Goal: Information Seeking & Learning: Learn about a topic

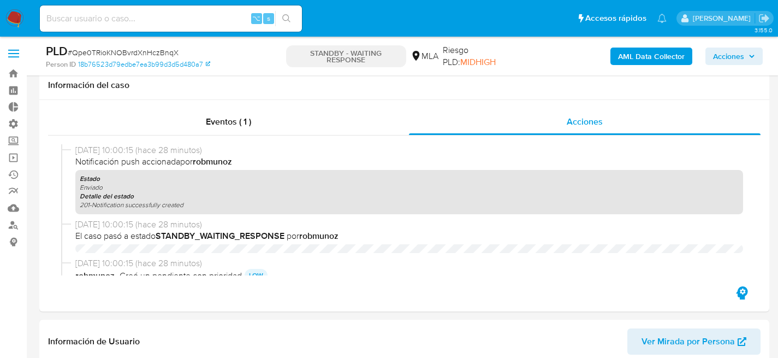
select select "10"
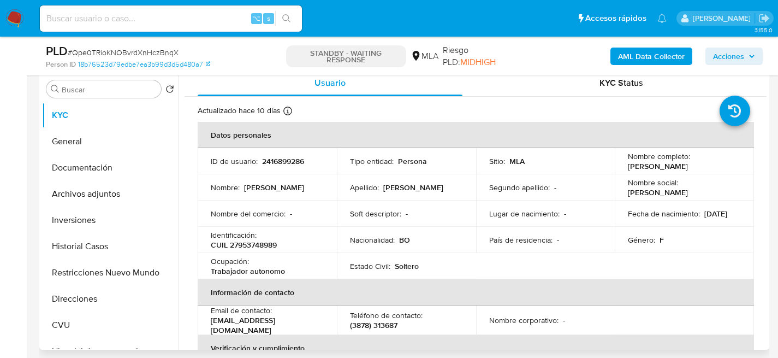
scroll to position [720, 0]
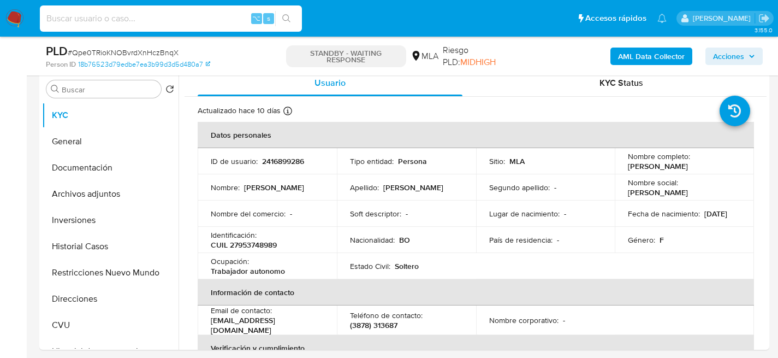
click at [177, 22] on input at bounding box center [171, 18] width 262 height 14
paste input "PwZt3NDo3wgNgr2b5GWLcTMp"
type input "PwZt3NDo3wgNgr2b5GWLcTMp"
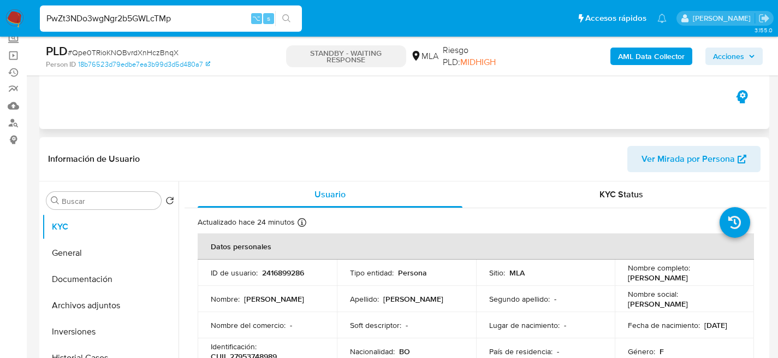
scroll to position [114, 0]
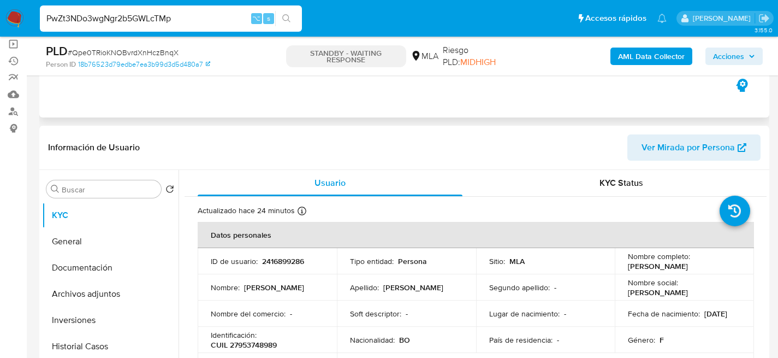
select select "10"
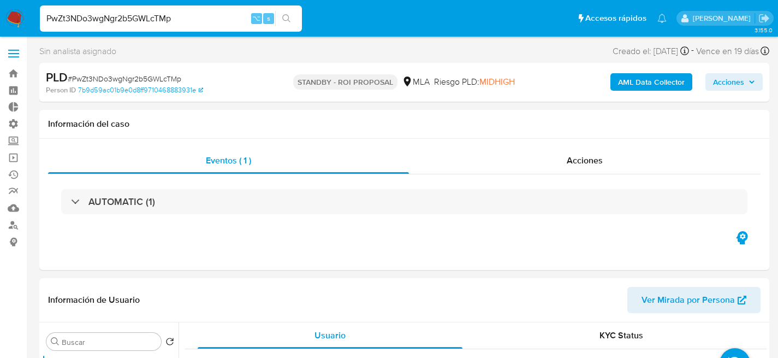
select select "10"
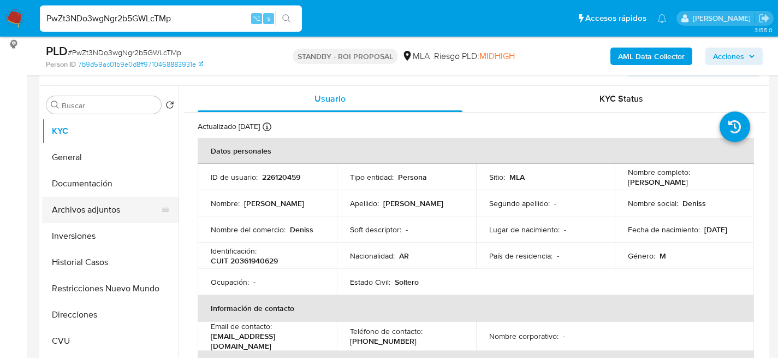
click at [97, 217] on button "Archivos adjuntos" at bounding box center [106, 210] width 128 height 26
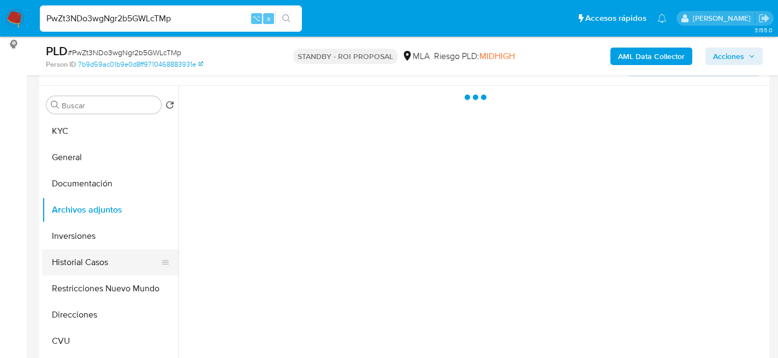
click at [108, 265] on button "Historial Casos" at bounding box center [106, 262] width 128 height 26
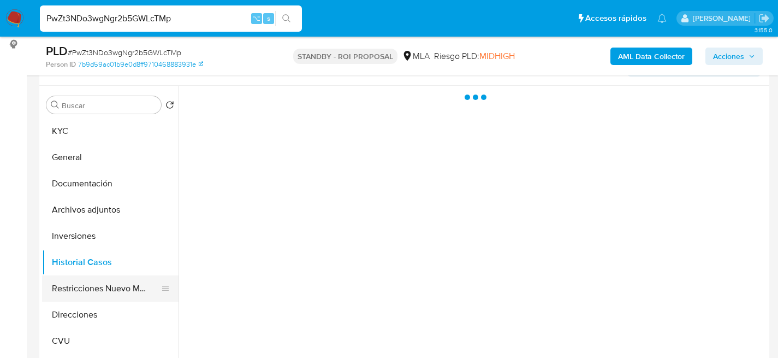
click at [100, 288] on button "Restricciones Nuevo Mundo" at bounding box center [106, 288] width 128 height 26
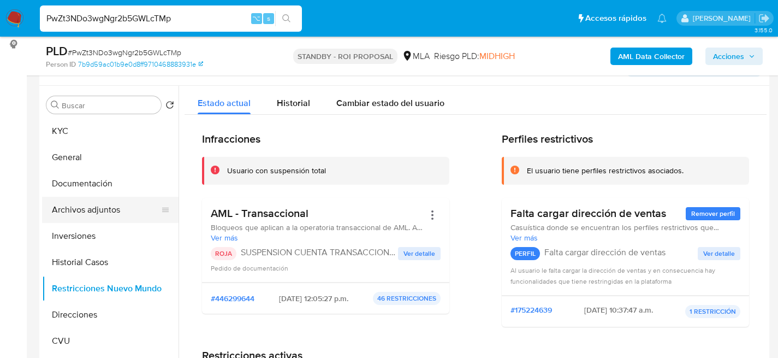
click at [108, 219] on button "Archivos adjuntos" at bounding box center [106, 210] width 128 height 26
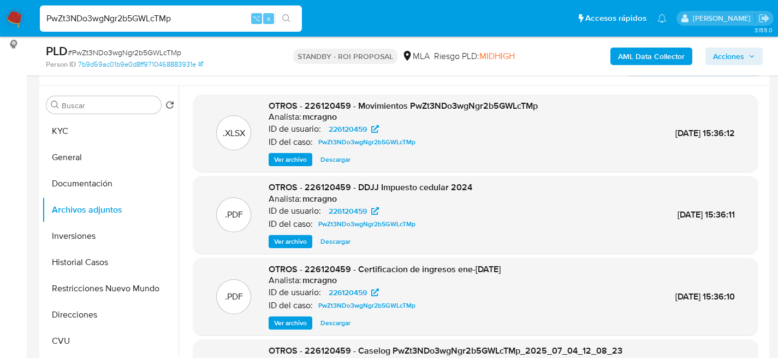
scroll to position [86, 0]
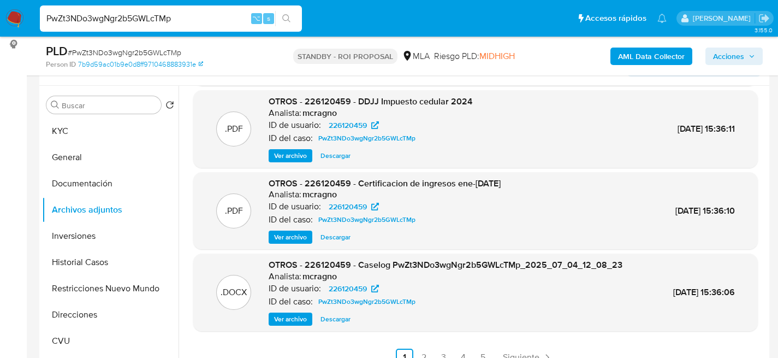
click at [334, 316] on span "Descargar" at bounding box center [335, 318] width 30 height 11
click at [58, 186] on button "Documentación" at bounding box center [106, 183] width 128 height 26
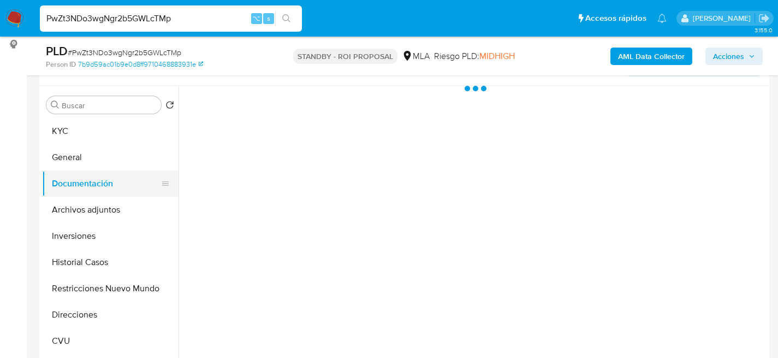
scroll to position [0, 0]
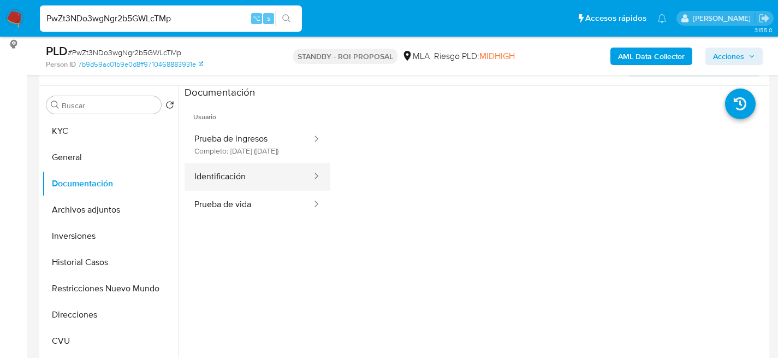
click at [252, 191] on button "Identificación" at bounding box center [249, 177] width 128 height 28
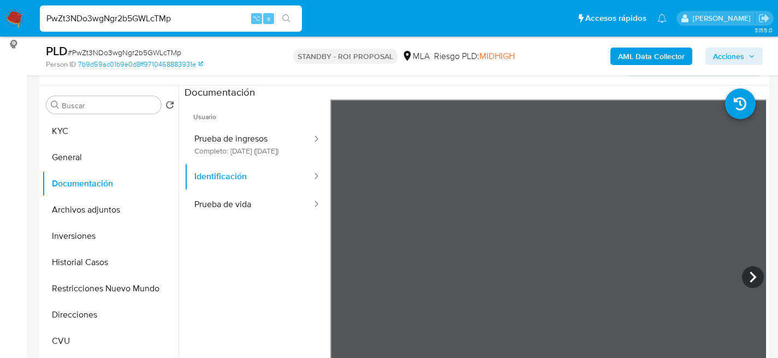
click at [265, 229] on ul "Usuario Prueba de ingresos Completo: 20/11/2023 (hace 2 años) Identificación Pr…" at bounding box center [258, 256] width 146 height 314
click at [272, 218] on button "Prueba de vida" at bounding box center [249, 205] width 128 height 28
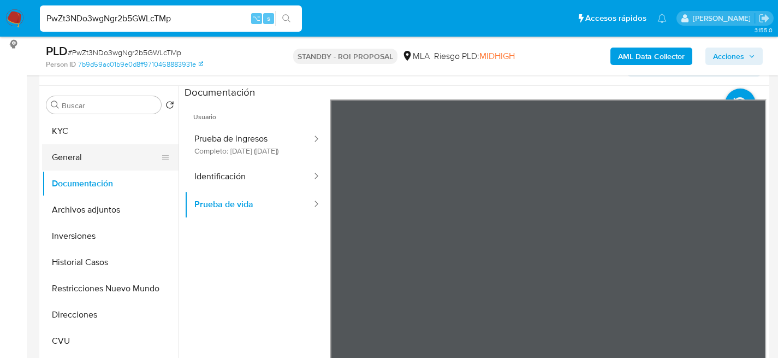
click at [132, 158] on button "General" at bounding box center [106, 157] width 128 height 26
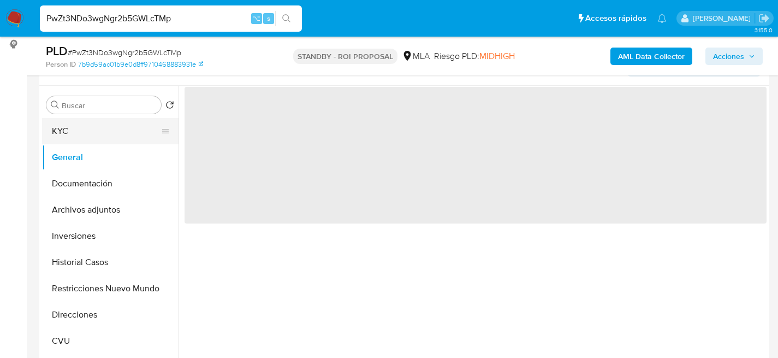
click at [102, 128] on button "KYC" at bounding box center [106, 131] width 128 height 26
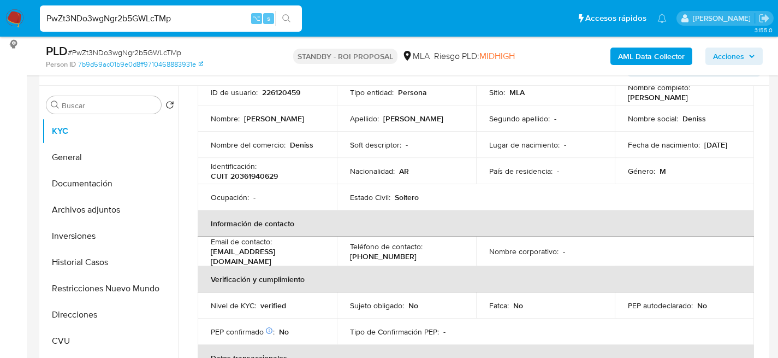
scroll to position [86, 0]
click at [261, 250] on p "fernandezdeniss9@gmail.com" at bounding box center [265, 255] width 109 height 20
click at [305, 255] on p "fernandezdeniss9@gmail.com" at bounding box center [265, 255] width 109 height 20
drag, startPoint x: 311, startPoint y: 255, endPoint x: 202, endPoint y: 255, distance: 109.2
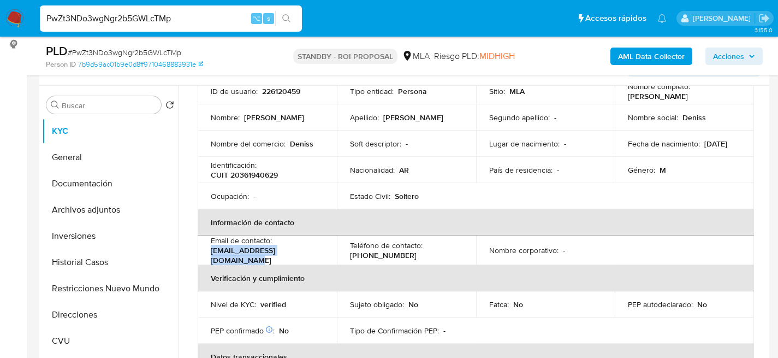
click at [202, 255] on td "Email de contacto : fernandezdeniss9@gmail.com" at bounding box center [267, 249] width 139 height 29
copy p "fernandezdeniss9@gmail.com"
click at [104, 282] on button "Restricciones Nuevo Mundo" at bounding box center [106, 288] width 128 height 26
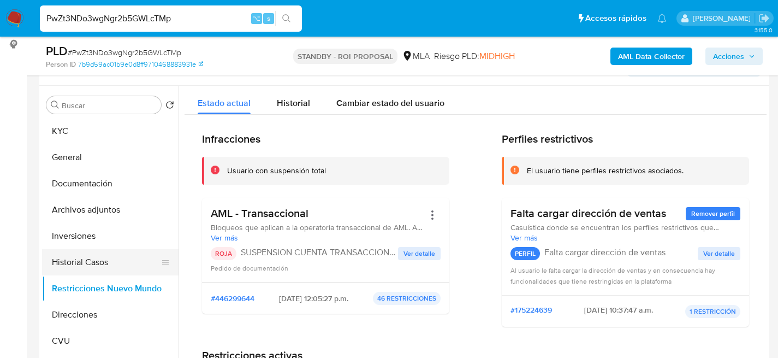
click at [94, 274] on button "Historial Casos" at bounding box center [106, 262] width 128 height 26
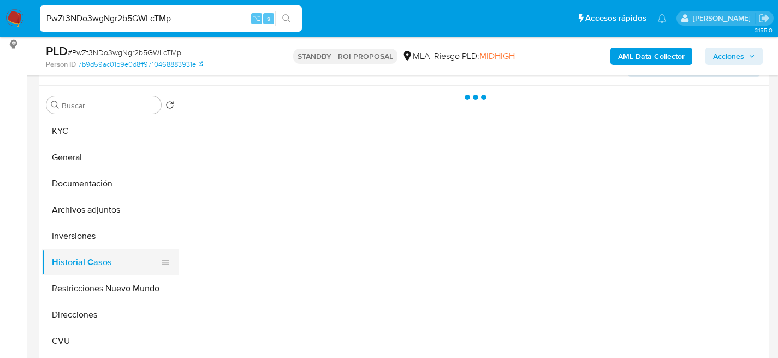
click at [94, 269] on button "Historial Casos" at bounding box center [106, 262] width 128 height 26
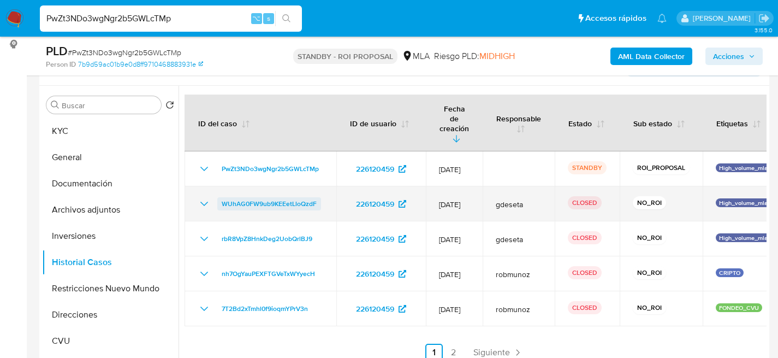
click at [284, 197] on span "WUhAG0FW9ub9KEEetLloQzdF" at bounding box center [269, 203] width 95 height 13
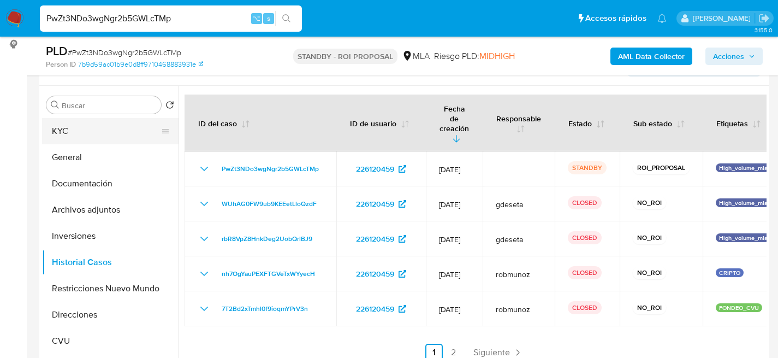
click at [70, 139] on button "KYC" at bounding box center [106, 131] width 128 height 26
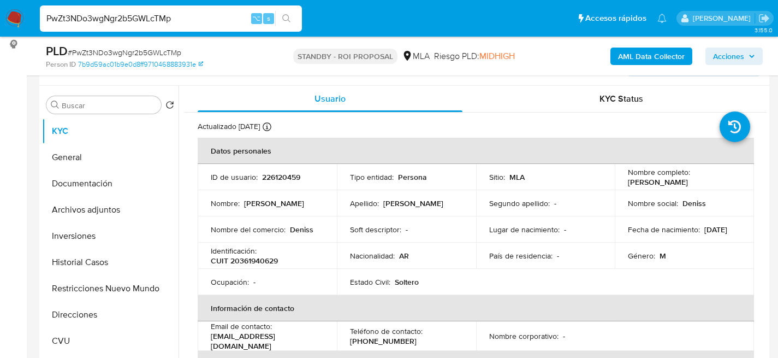
scroll to position [84, 0]
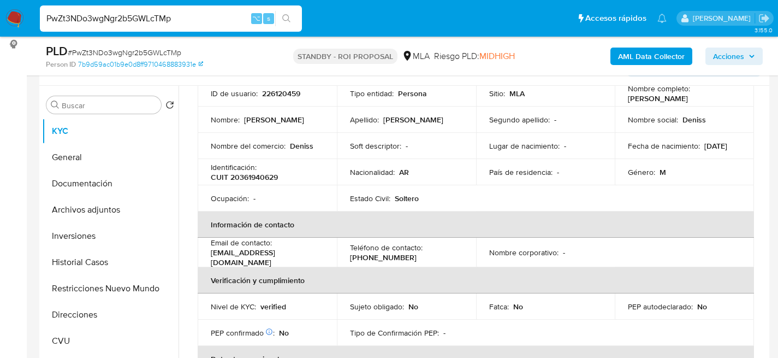
click at [253, 254] on p "fernandezdeniss9@gmail.com" at bounding box center [265, 257] width 109 height 20
click at [302, 256] on p "fernandezdeniss9@gmail.com" at bounding box center [265, 257] width 109 height 20
drag, startPoint x: 306, startPoint y: 256, endPoint x: 209, endPoint y: 256, distance: 97.7
click at [209, 256] on td "Email de contacto : fernandezdeniss9@gmail.com" at bounding box center [267, 251] width 139 height 29
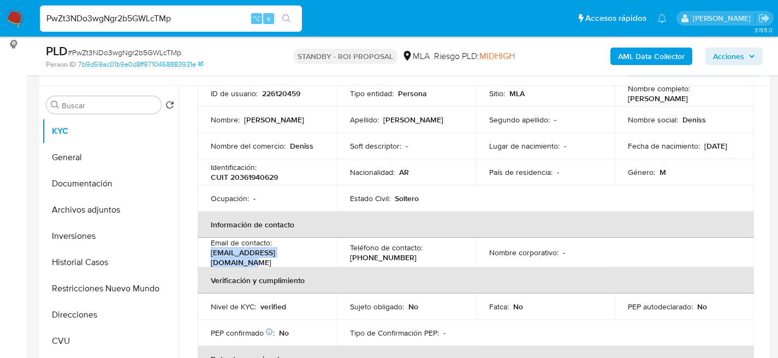
copy p "fernandezdeniss9@gmail.co"
click at [65, 179] on button "Documentación" at bounding box center [106, 183] width 128 height 26
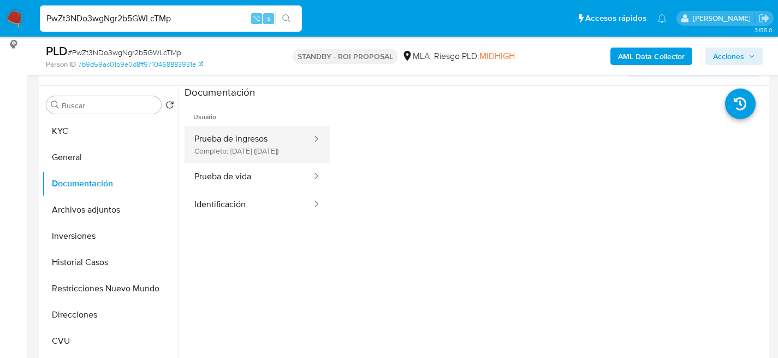
click at [249, 147] on button "Prueba de ingresos Completo: 20/11/2023 (hace 2 años)" at bounding box center [249, 144] width 128 height 37
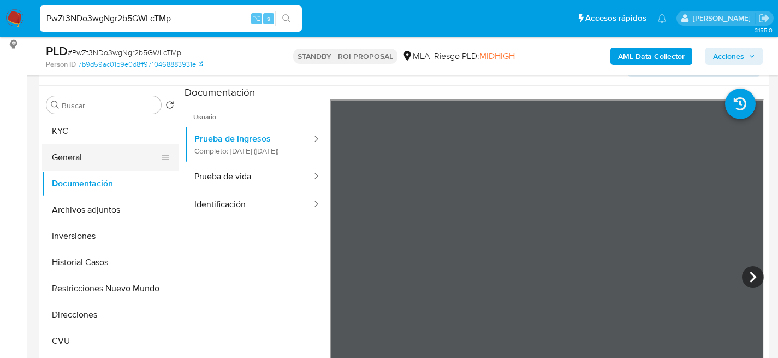
click at [105, 147] on button "General" at bounding box center [106, 157] width 128 height 26
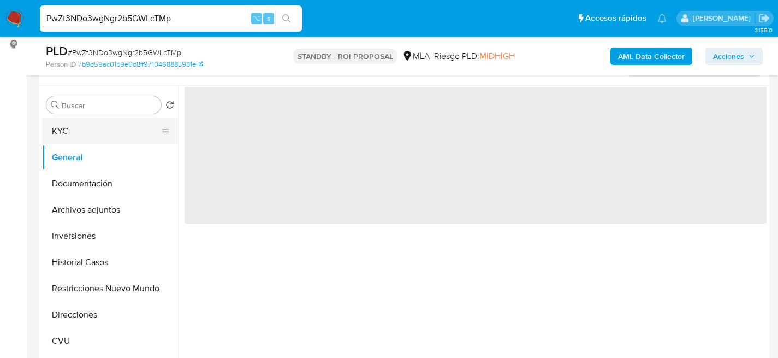
click at [102, 143] on button "KYC" at bounding box center [106, 131] width 128 height 26
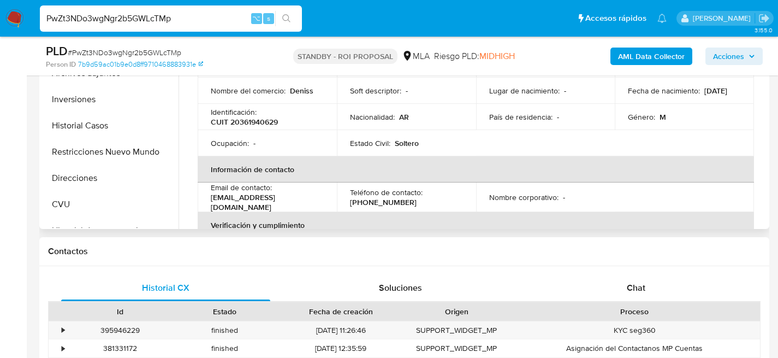
scroll to position [315, 0]
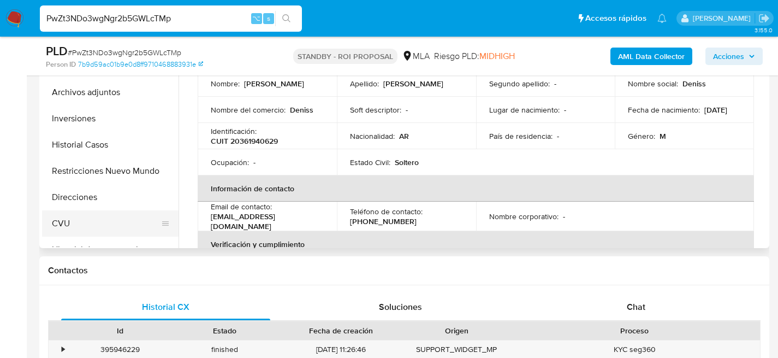
click at [61, 222] on button "CVU" at bounding box center [106, 223] width 128 height 26
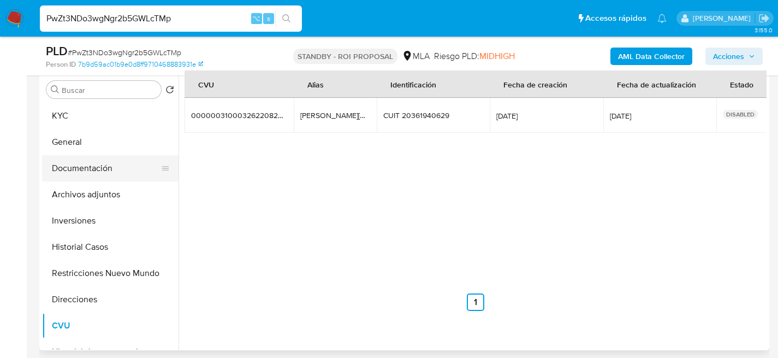
scroll to position [212, 0]
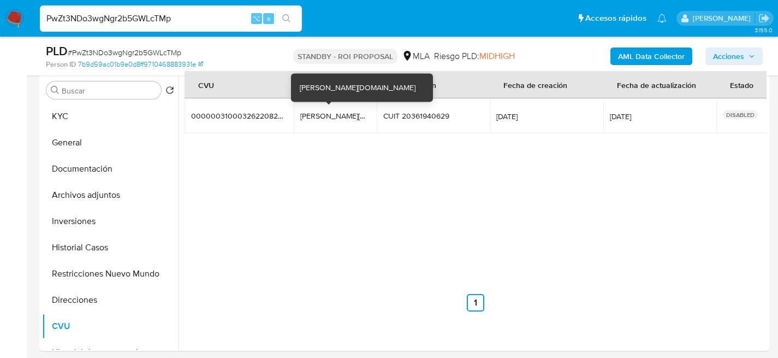
drag, startPoint x: 304, startPoint y: 118, endPoint x: 352, endPoint y: 118, distance: 48.0
click at [352, 118] on div "Deniss.crip.mp" at bounding box center [335, 116] width 70 height 10
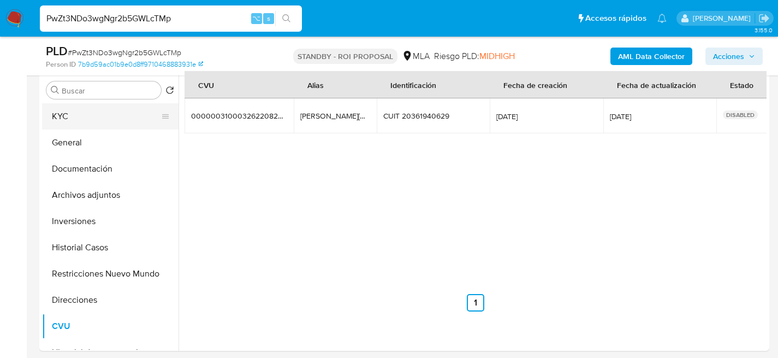
click at [84, 114] on button "KYC" at bounding box center [106, 116] width 128 height 26
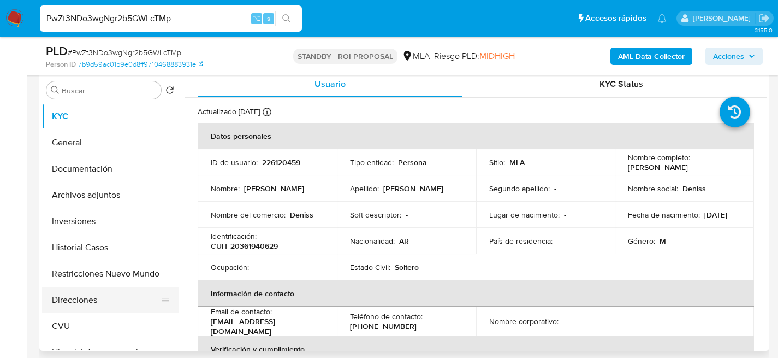
click at [102, 287] on button "Direcciones" at bounding box center [106, 300] width 128 height 26
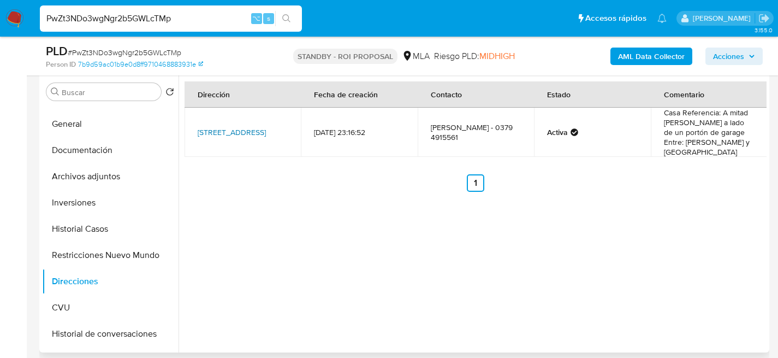
scroll to position [210, 0]
click at [100, 249] on button "Restricciones Nuevo Mundo" at bounding box center [106, 255] width 128 height 26
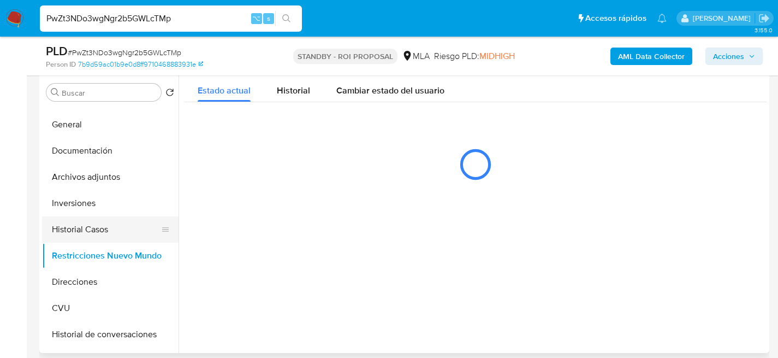
click at [100, 224] on button "Historial Casos" at bounding box center [106, 229] width 128 height 26
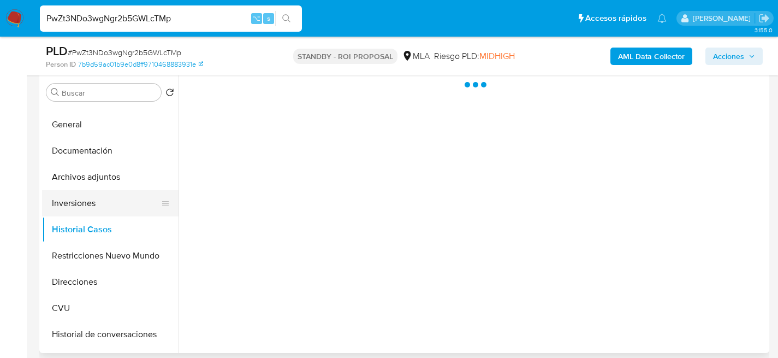
click at [98, 199] on button "Inversiones" at bounding box center [106, 203] width 128 height 26
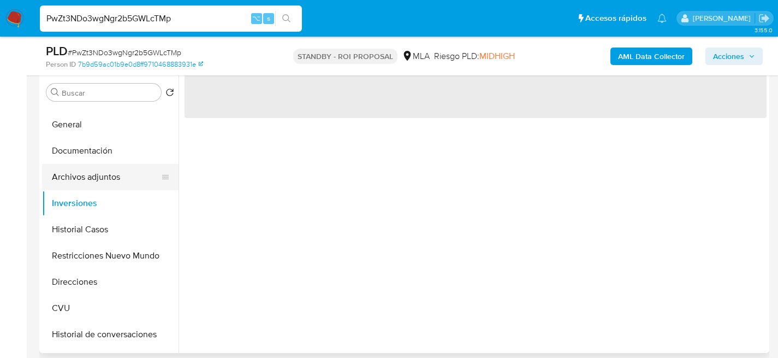
click at [101, 185] on button "Archivos adjuntos" at bounding box center [106, 177] width 128 height 26
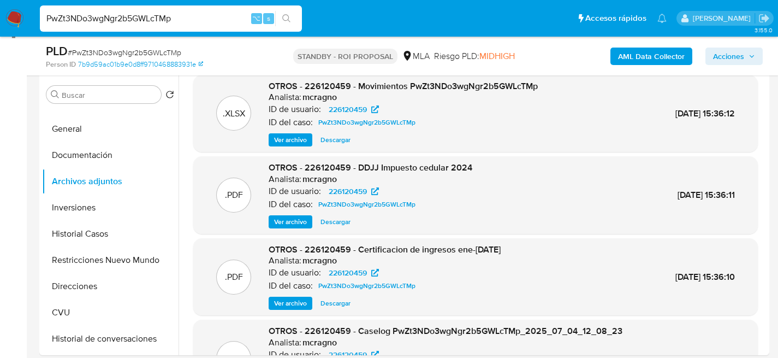
scroll to position [11, 0]
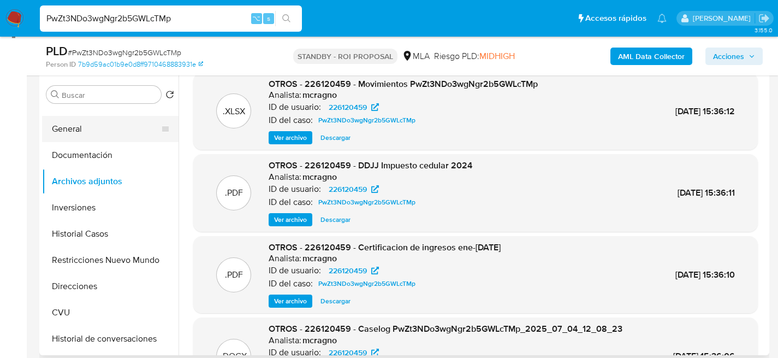
click at [105, 130] on button "General" at bounding box center [106, 129] width 128 height 26
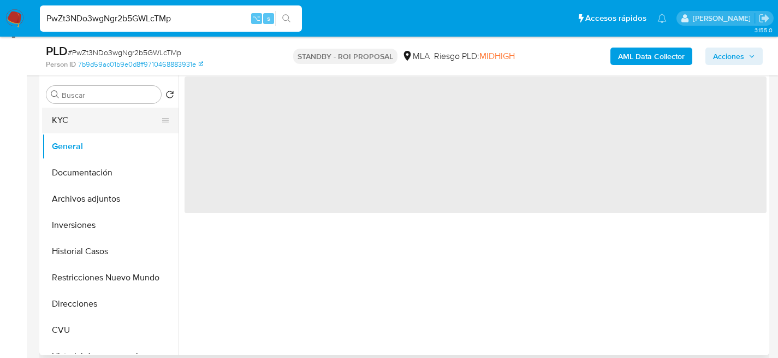
scroll to position [1, 0]
click at [70, 124] on button "KYC" at bounding box center [106, 120] width 128 height 26
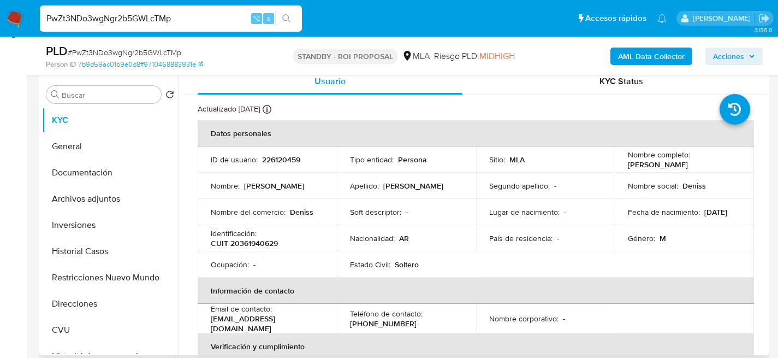
scroll to position [16, 0]
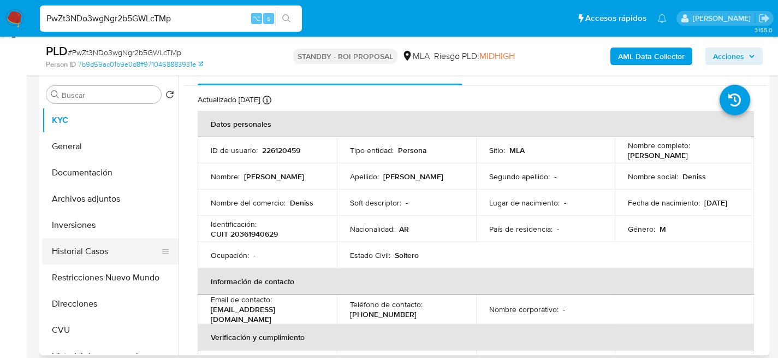
click at [88, 248] on button "Historial Casos" at bounding box center [106, 251] width 128 height 26
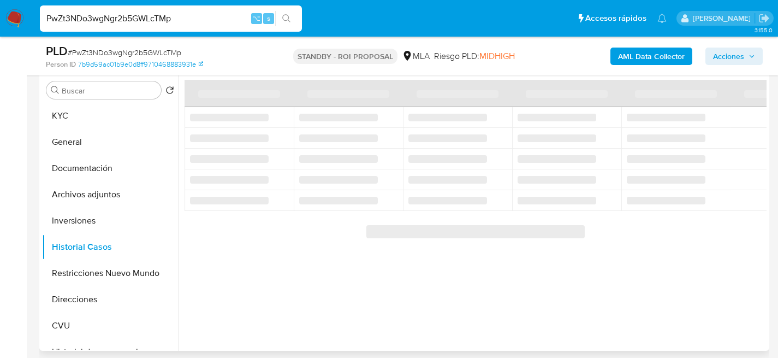
scroll to position [212, 0]
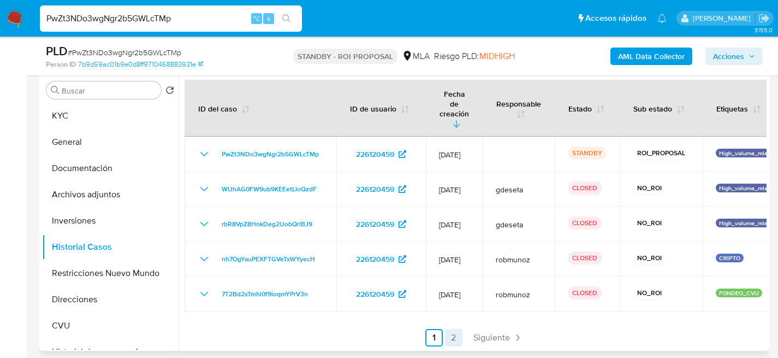
click at [455, 329] on link "2" at bounding box center [453, 337] width 17 height 17
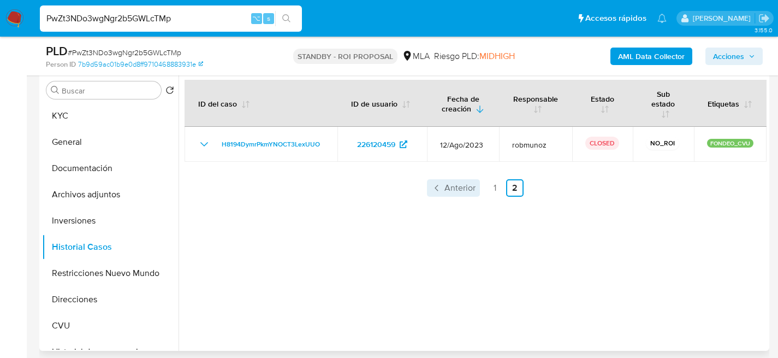
click at [450, 188] on span "Anterior" at bounding box center [459, 187] width 31 height 9
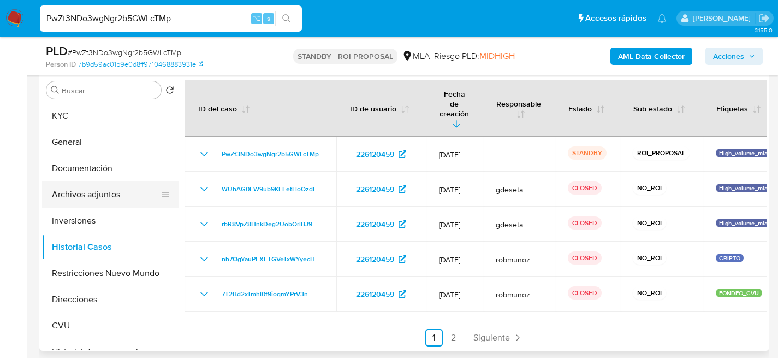
click at [85, 200] on button "Archivos adjuntos" at bounding box center [106, 194] width 128 height 26
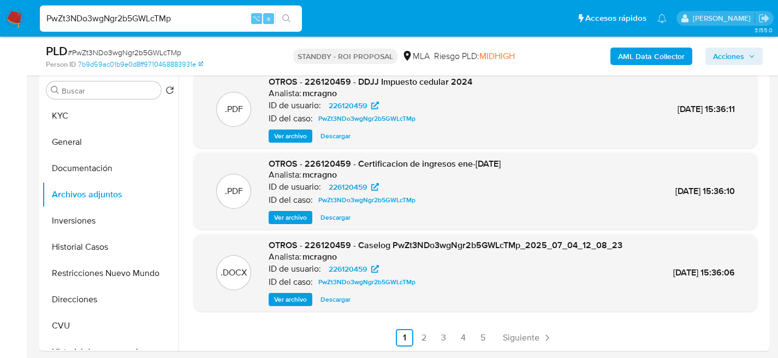
scroll to position [92, 0]
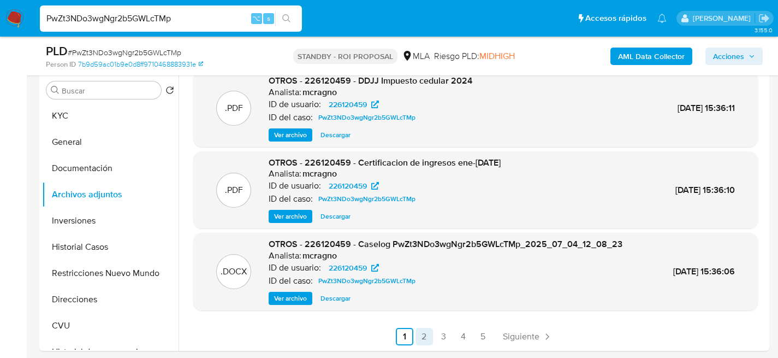
click at [417, 329] on link "2" at bounding box center [423, 336] width 17 height 17
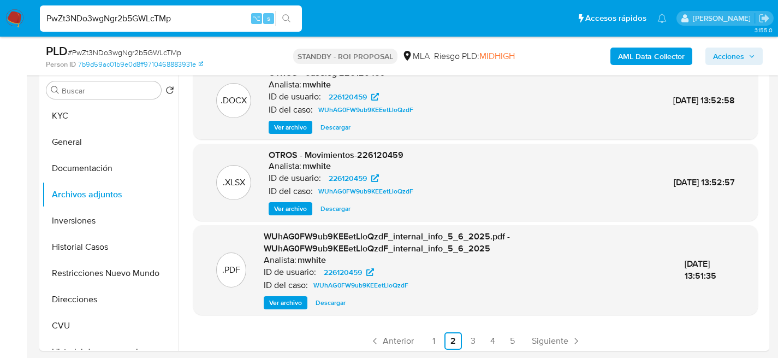
scroll to position [104, 0]
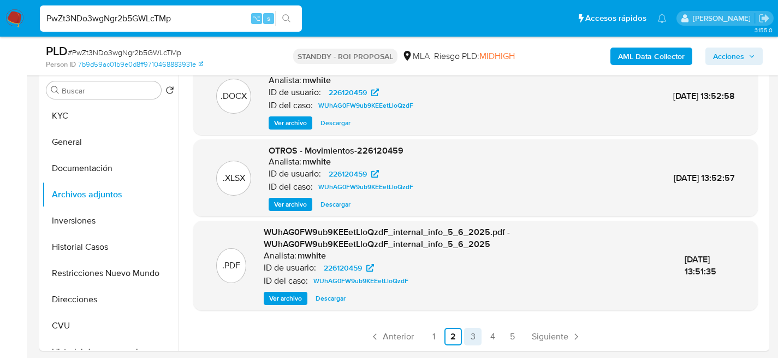
click at [473, 330] on link "3" at bounding box center [472, 336] width 17 height 17
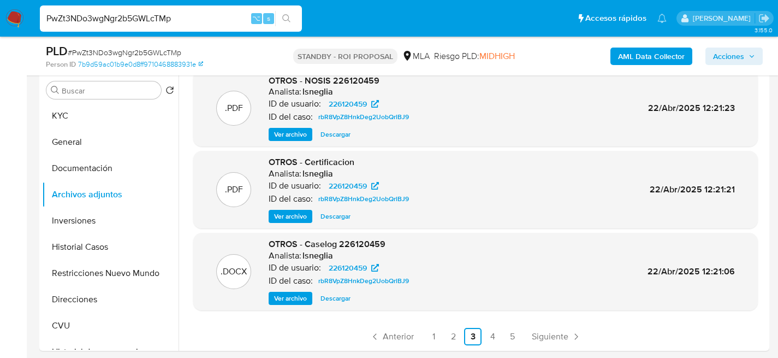
click at [278, 215] on span "Ver archivo" at bounding box center [290, 216] width 33 height 11
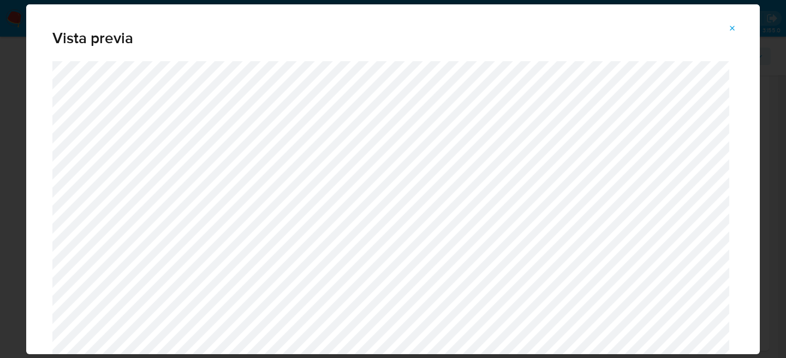
click at [738, 29] on button "Attachment preview" at bounding box center [733, 28] width 24 height 17
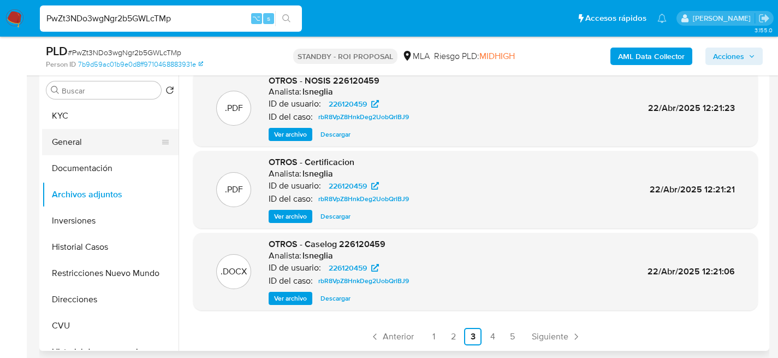
click at [71, 138] on button "General" at bounding box center [106, 142] width 128 height 26
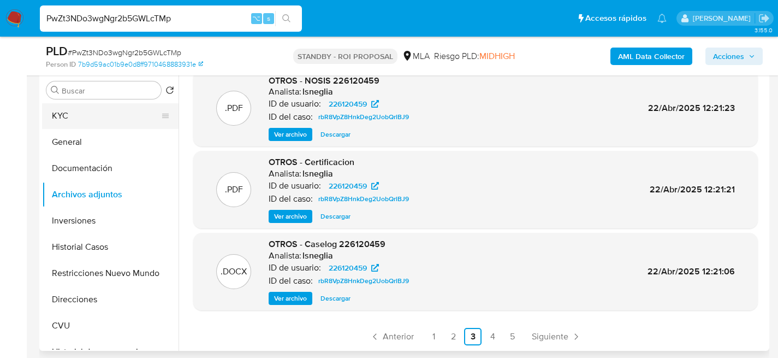
scroll to position [0, 0]
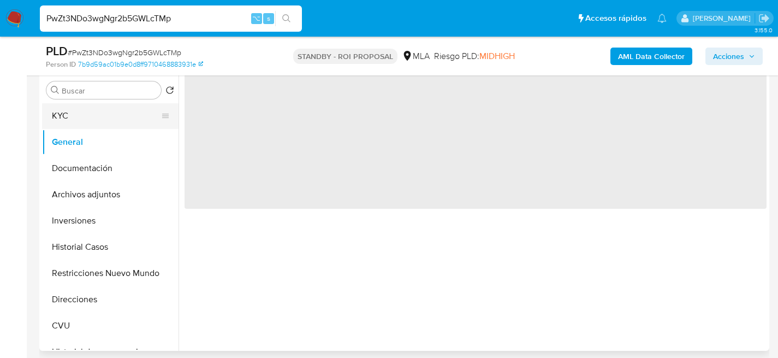
click at [74, 122] on button "KYC" at bounding box center [106, 116] width 128 height 26
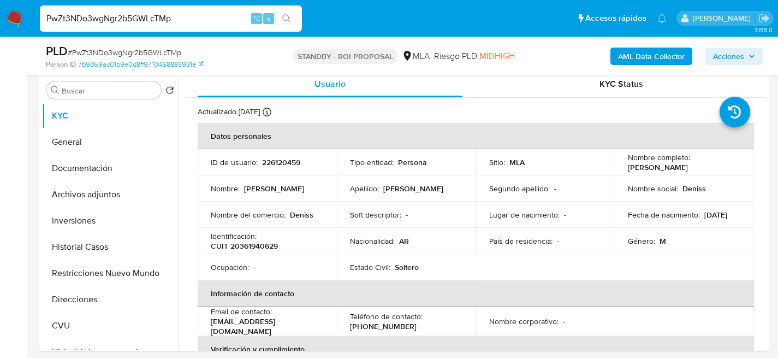
click at [158, 13] on input "PwZt3NDo3wgNgr2b5GWLcTMp" at bounding box center [171, 18] width 262 height 14
paste input "6hheOYMtgQlGYgUxIP7Poh63"
type input "6hheOYMtgQlGYgUxIP7Poh63"
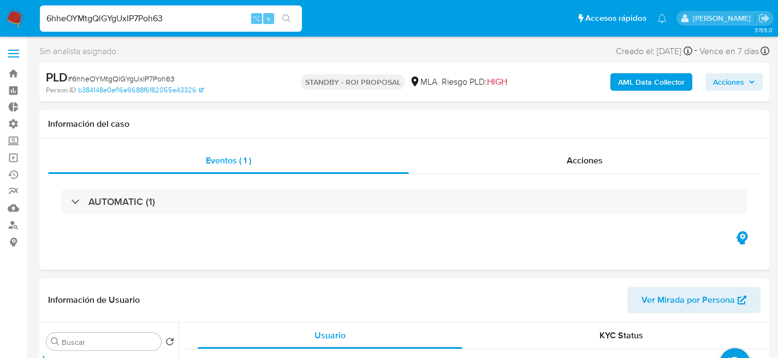
select select "10"
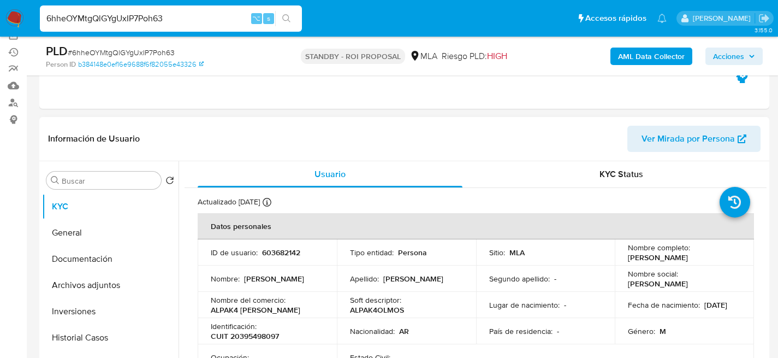
scroll to position [198, 0]
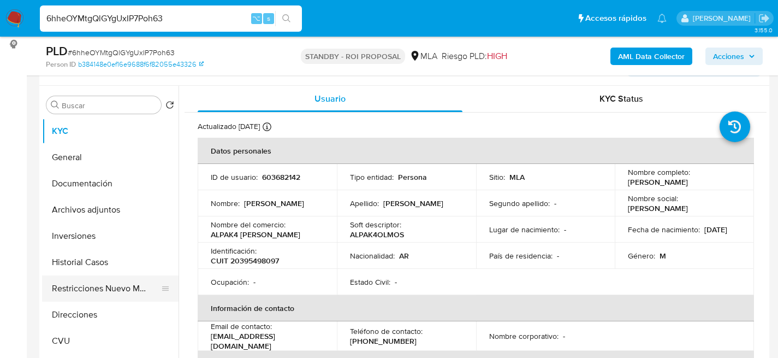
click at [96, 297] on button "Restricciones Nuevo Mundo" at bounding box center [106, 288] width 128 height 26
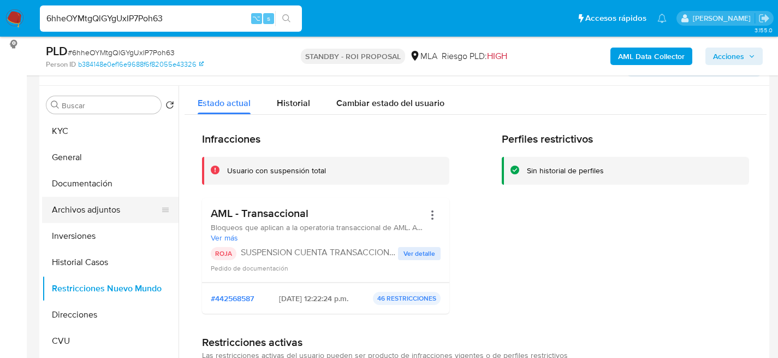
click at [95, 205] on button "Archivos adjuntos" at bounding box center [106, 210] width 128 height 26
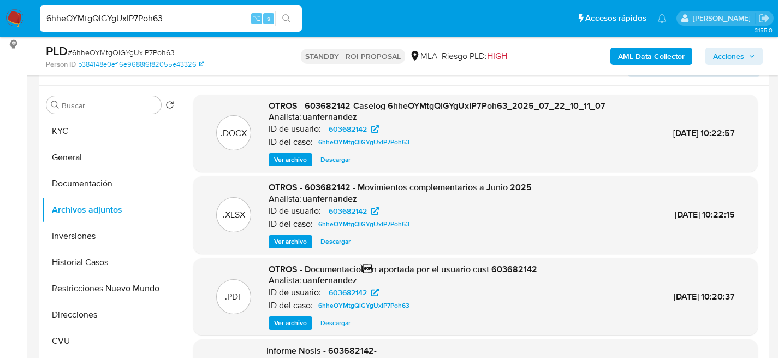
click at [337, 156] on span "Descargar" at bounding box center [335, 159] width 30 height 11
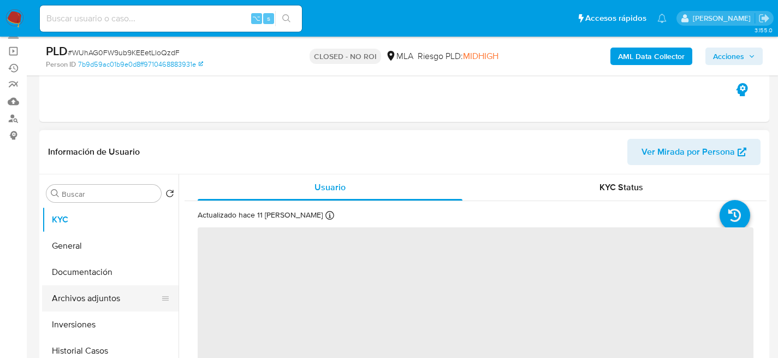
click at [67, 301] on button "Archivos adjuntos" at bounding box center [106, 298] width 128 height 26
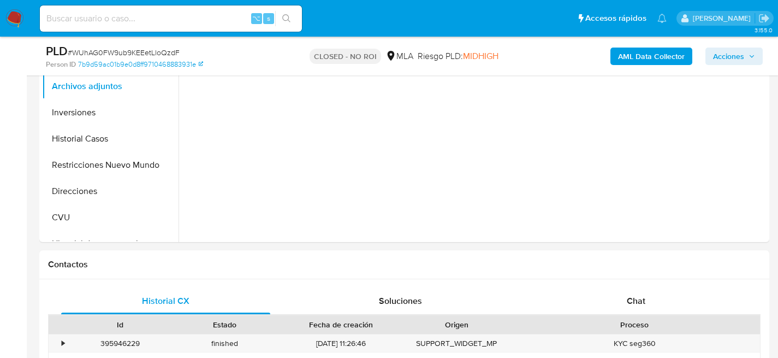
select select "10"
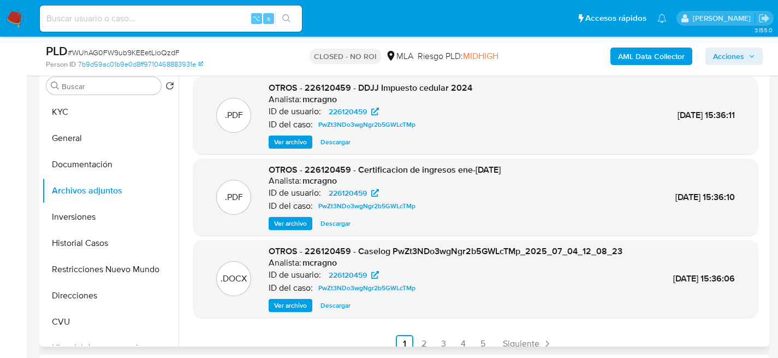
scroll to position [81, 0]
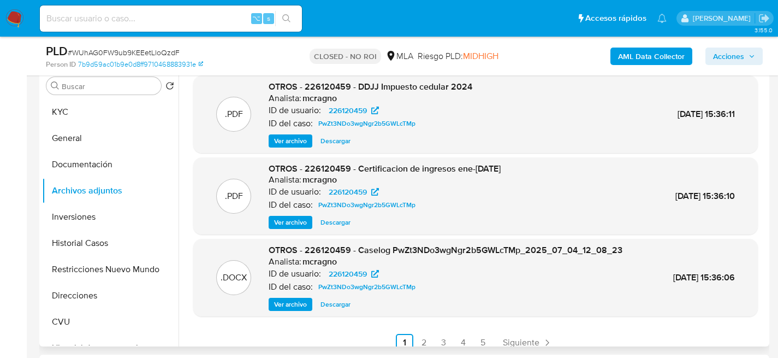
click at [431, 344] on ul "Anterior 1 2 3 4 5 Siguiente" at bounding box center [475, 342] width 564 height 17
click at [429, 343] on link "2" at bounding box center [423, 342] width 17 height 17
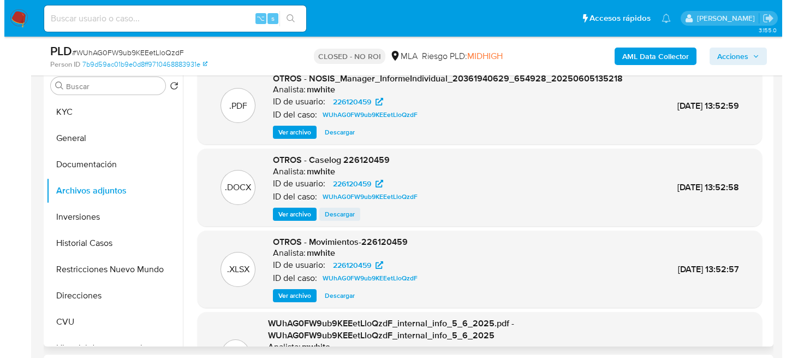
scroll to position [9, 0]
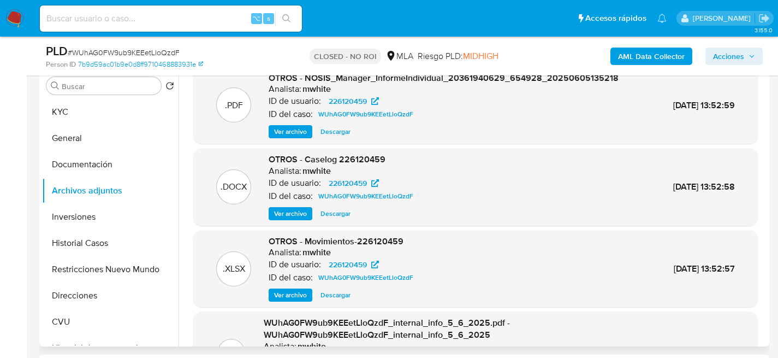
click at [287, 210] on span "Ver archivo" at bounding box center [290, 213] width 33 height 11
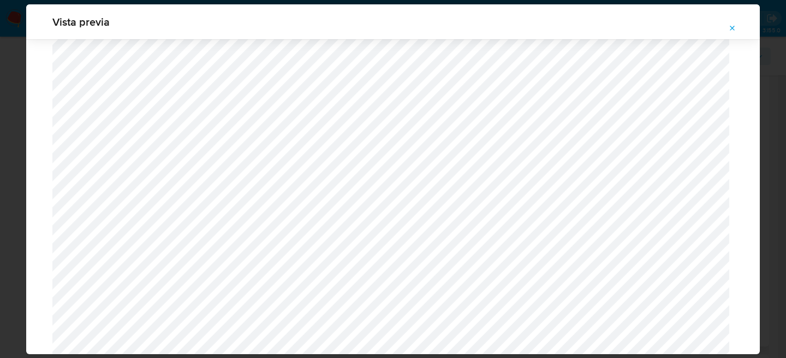
scroll to position [1150, 0]
click at [8, 54] on div "Vista previa" at bounding box center [393, 179] width 786 height 358
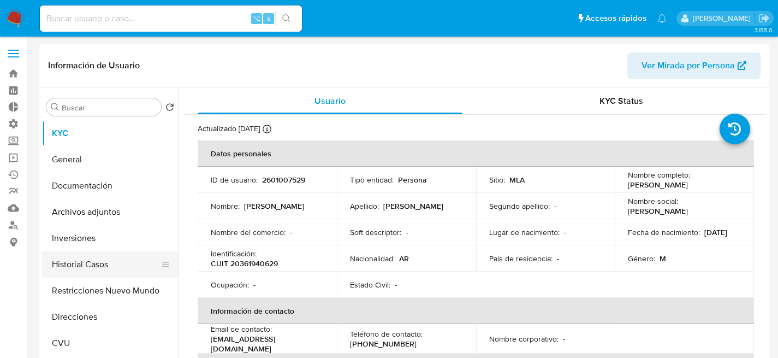
select select "10"
click at [67, 280] on button "Restricciones Nuevo Mundo" at bounding box center [106, 290] width 128 height 26
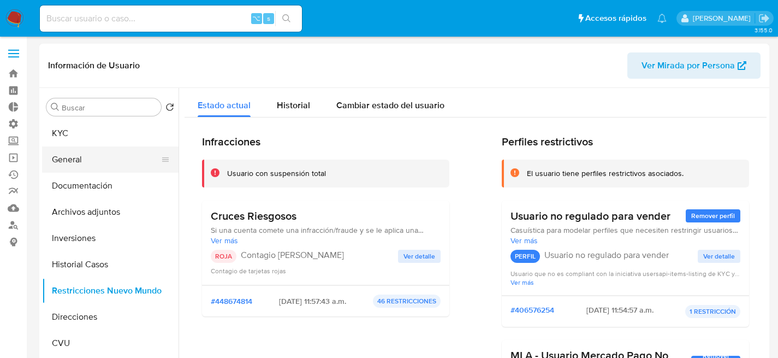
click at [82, 153] on button "General" at bounding box center [106, 159] width 128 height 26
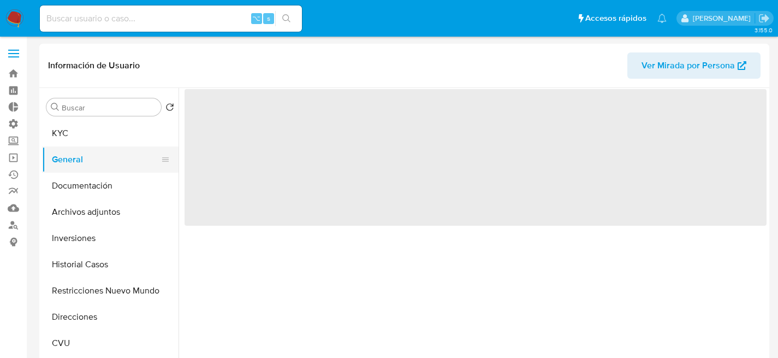
click at [103, 169] on button "General" at bounding box center [106, 159] width 128 height 26
click at [103, 170] on button "General" at bounding box center [106, 159] width 128 height 26
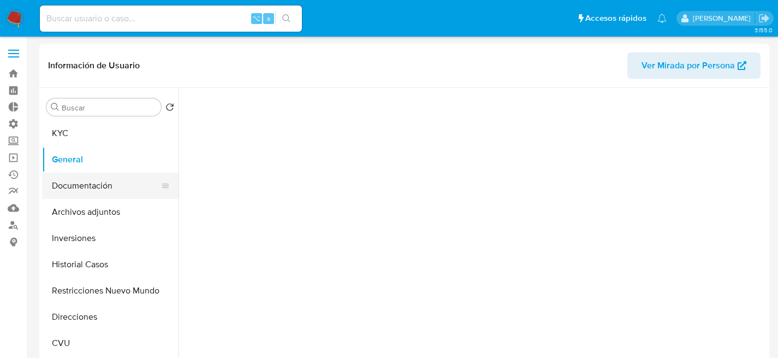
click at [103, 173] on button "Documentación" at bounding box center [106, 186] width 128 height 26
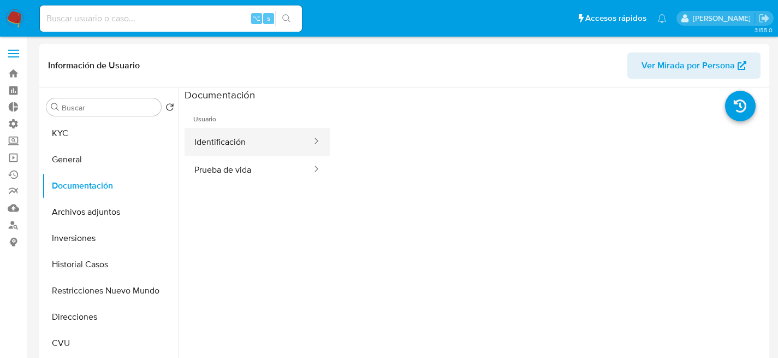
click at [204, 152] on button "Identificación" at bounding box center [249, 142] width 128 height 28
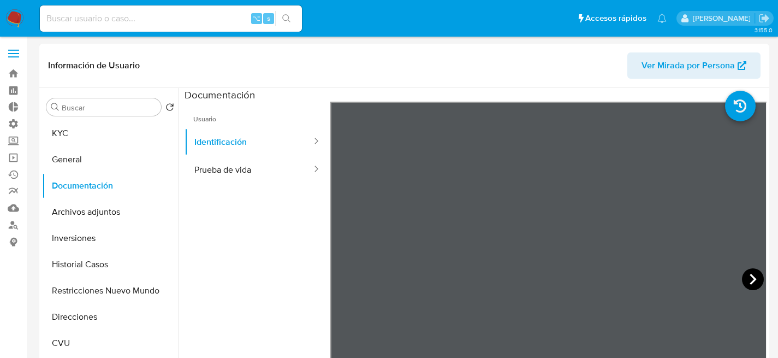
click at [750, 276] on icon at bounding box center [753, 279] width 7 height 11
click at [224, 178] on button "Prueba de vida" at bounding box center [249, 170] width 128 height 28
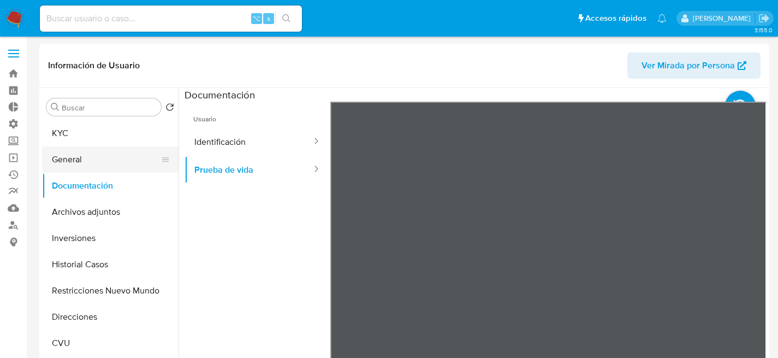
click at [73, 148] on button "General" at bounding box center [106, 159] width 128 height 26
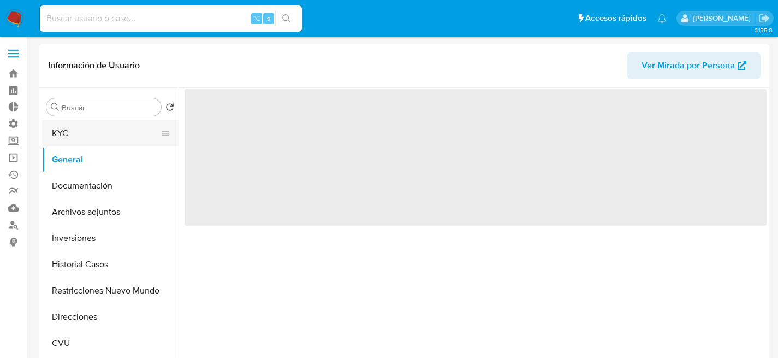
click at [83, 142] on button "KYC" at bounding box center [106, 133] width 128 height 26
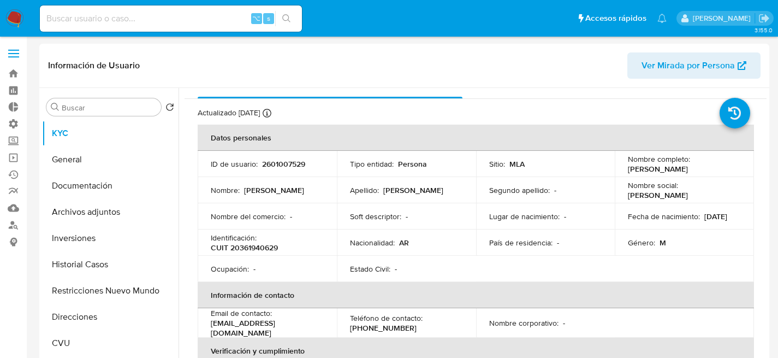
scroll to position [34, 0]
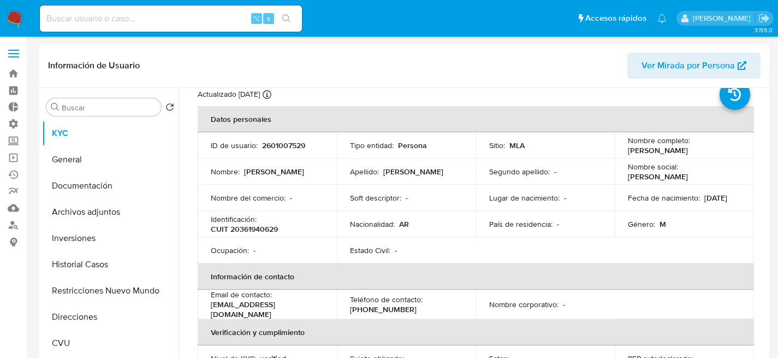
click at [249, 307] on p "denissdrive1@gmail.com" at bounding box center [265, 309] width 109 height 20
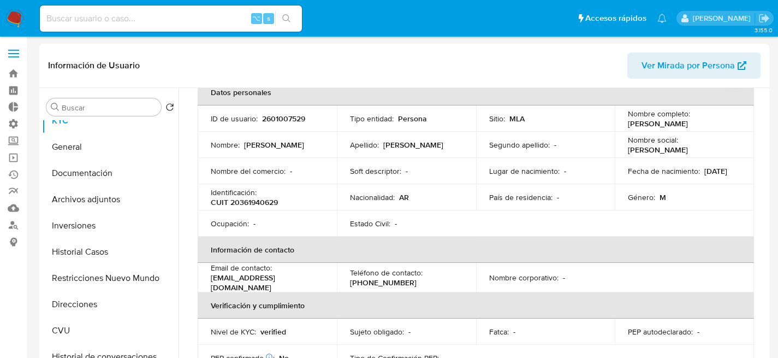
scroll to position [81, 0]
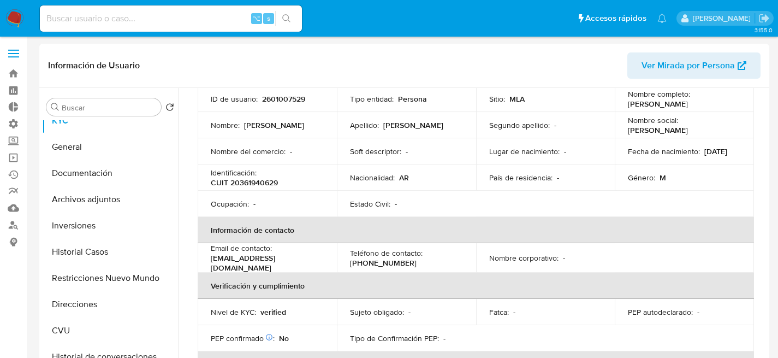
click at [40, 241] on div "Buscar Volver al orden por defecto KYC General Documentación Archivos adjuntos …" at bounding box center [404, 228] width 730 height 280
click at [88, 291] on button "Direcciones" at bounding box center [106, 304] width 128 height 26
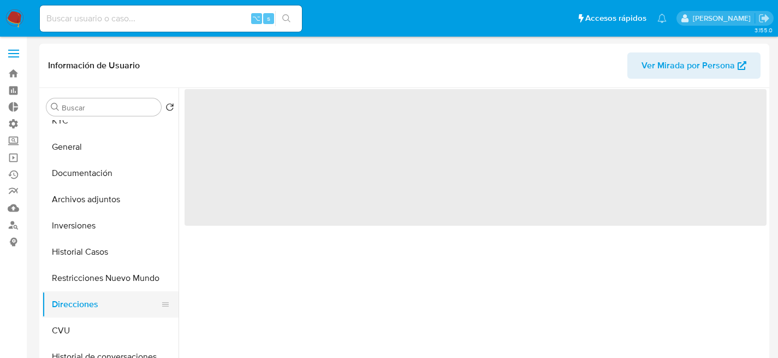
click at [87, 308] on button "Direcciones" at bounding box center [106, 304] width 128 height 26
click at [84, 323] on button "CVU" at bounding box center [106, 330] width 128 height 26
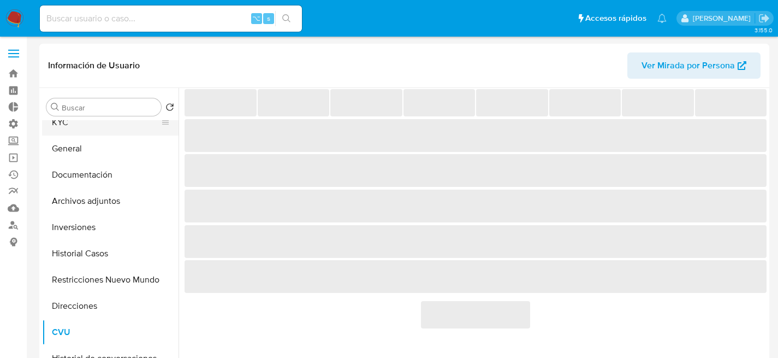
scroll to position [10, 0]
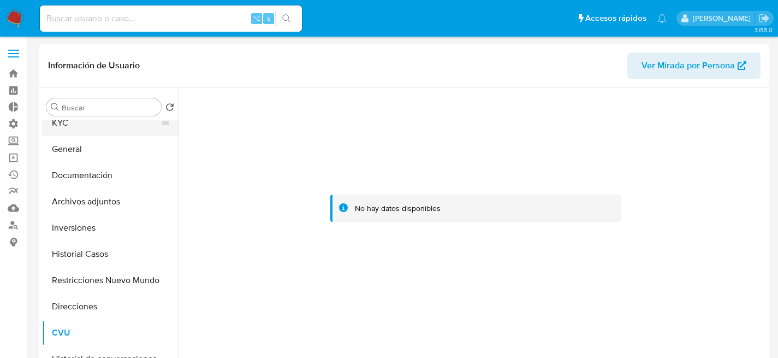
click at [74, 132] on button "KYC" at bounding box center [106, 123] width 128 height 26
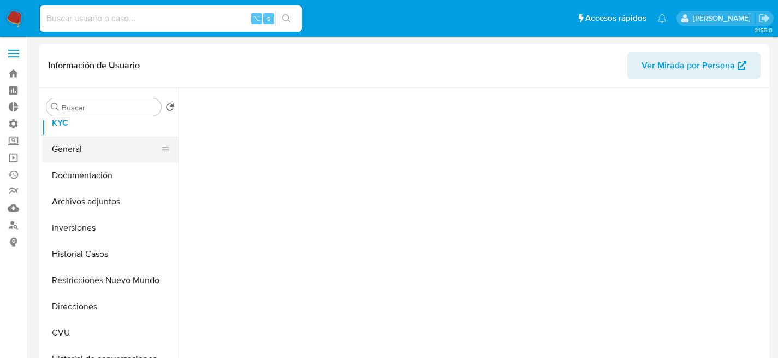
click at [76, 145] on button "General" at bounding box center [106, 149] width 128 height 26
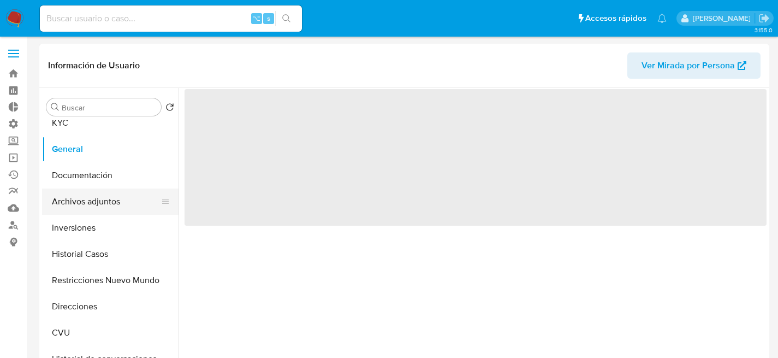
scroll to position [0, 0]
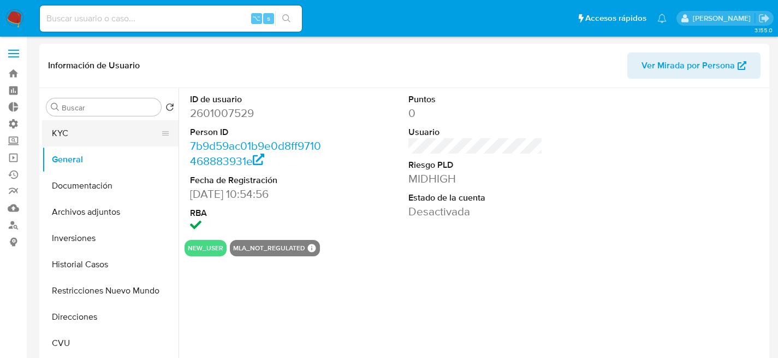
click at [73, 127] on button "KYC" at bounding box center [106, 133] width 128 height 26
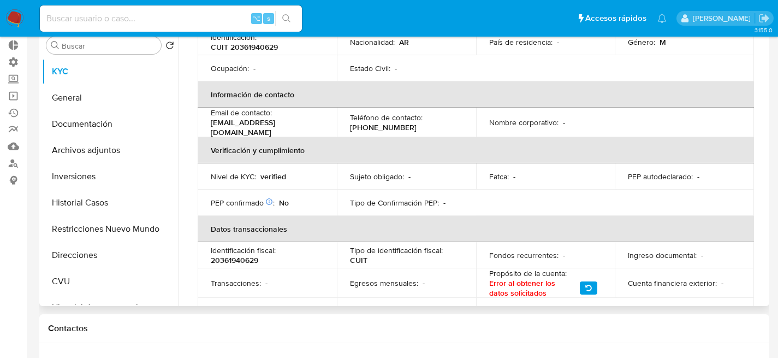
scroll to position [155, 0]
click at [114, 174] on button "Inversiones" at bounding box center [106, 176] width 128 height 26
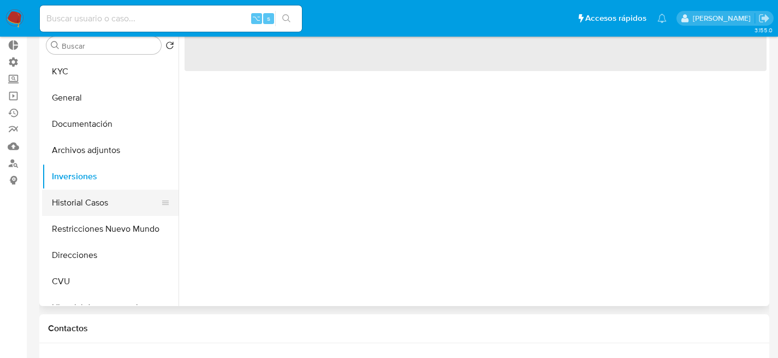
click at [87, 212] on button "Historial Casos" at bounding box center [106, 202] width 128 height 26
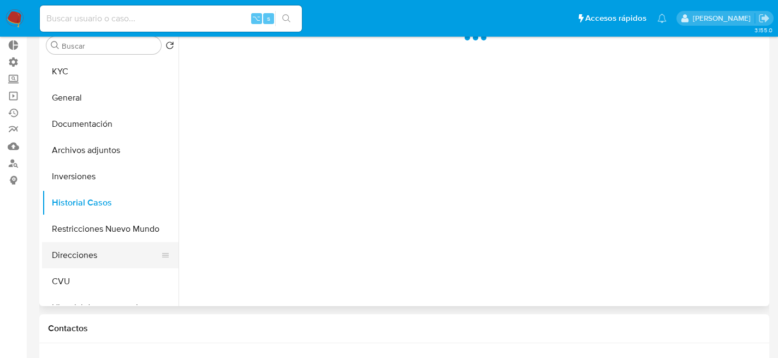
click at [91, 258] on button "Direcciones" at bounding box center [106, 255] width 128 height 26
